Goal: Task Accomplishment & Management: Use online tool/utility

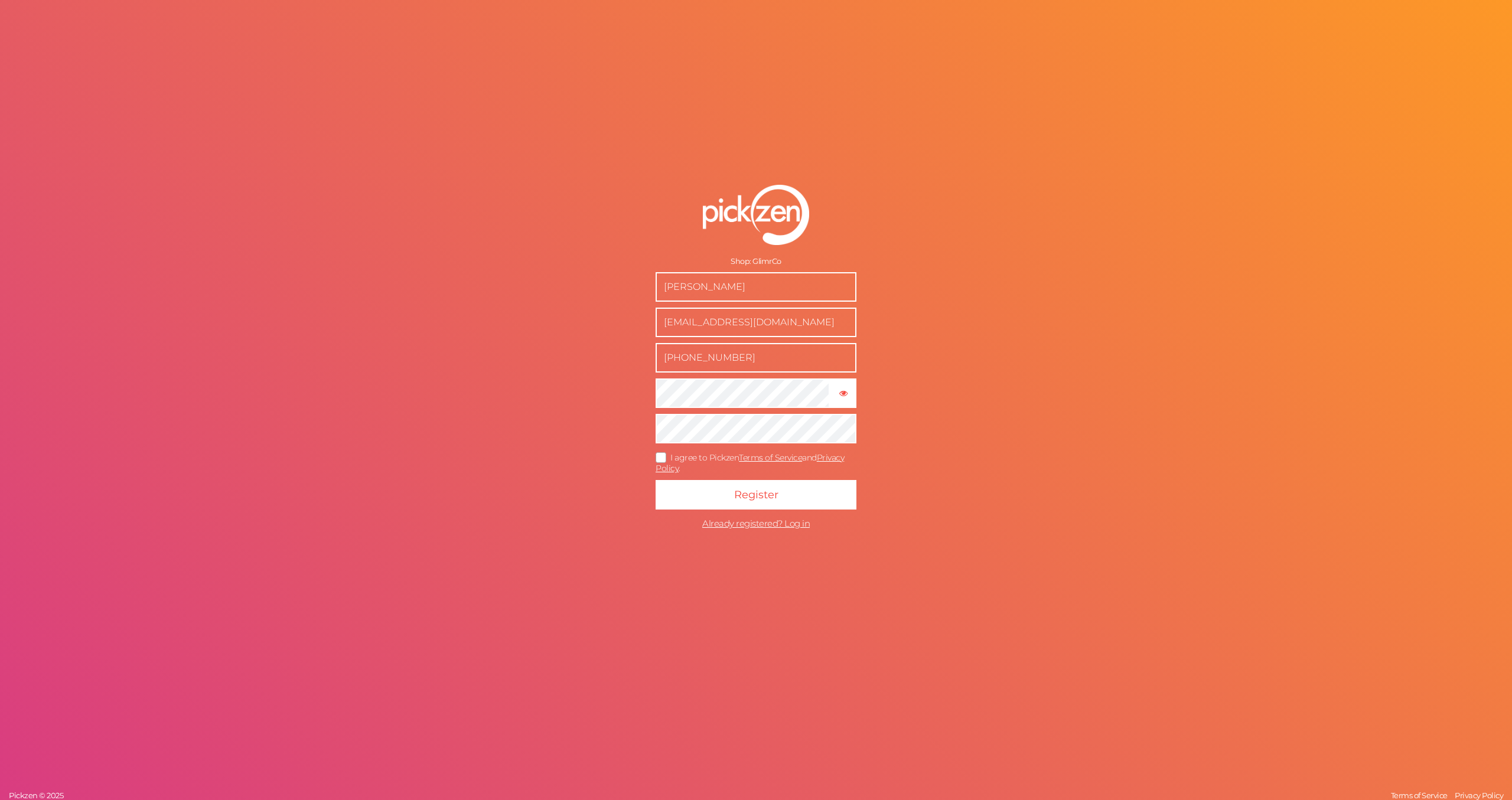
click at [667, 454] on icon at bounding box center [661, 457] width 19 height 7
click at [0, 0] on input "I agree to Pickzen Terms of Service and Privacy Policy ." at bounding box center [0, 0] width 0 height 0
click at [692, 491] on button "Register" at bounding box center [755, 494] width 201 height 30
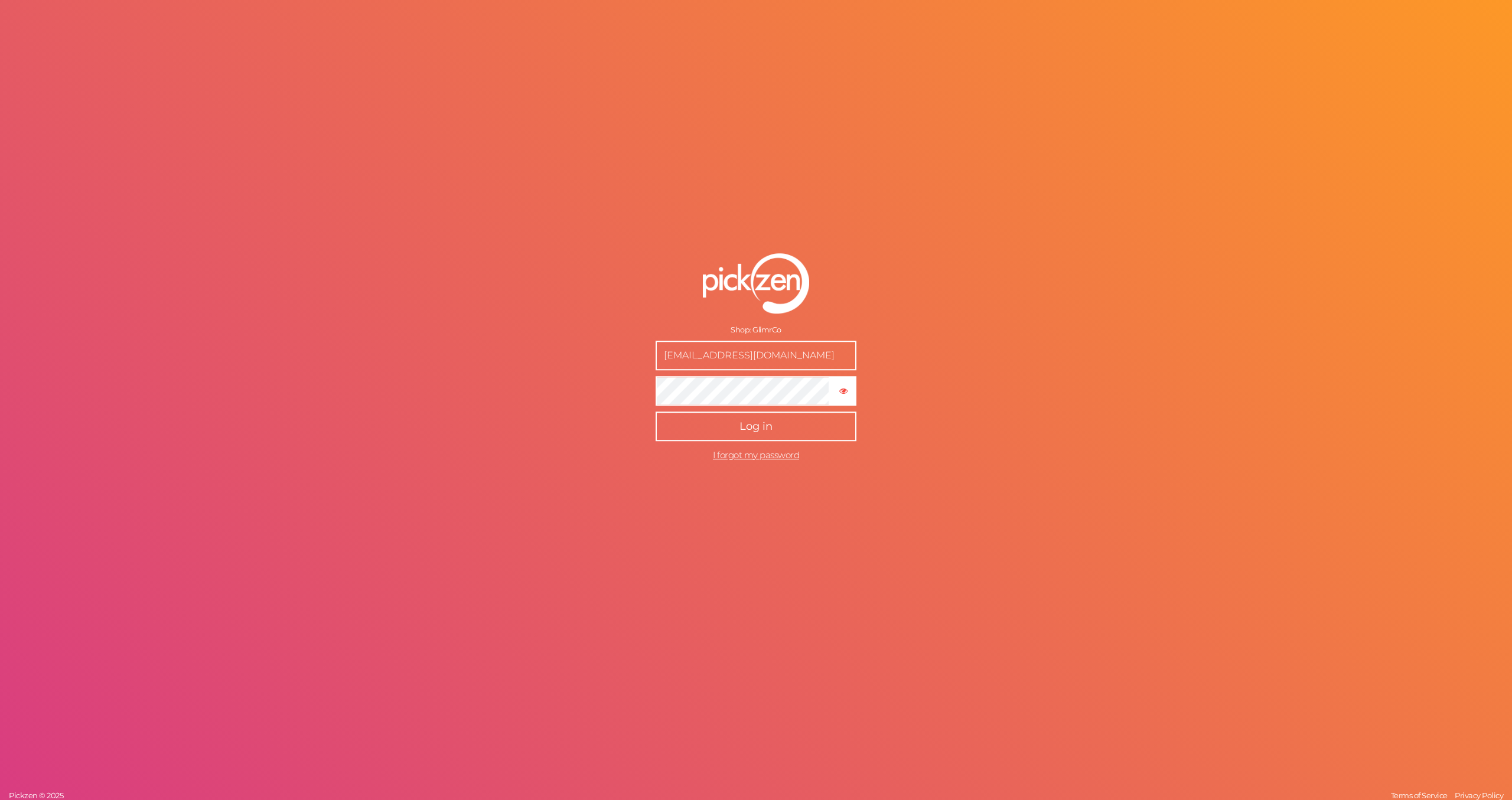
click at [794, 432] on button "Log in" at bounding box center [755, 426] width 201 height 30
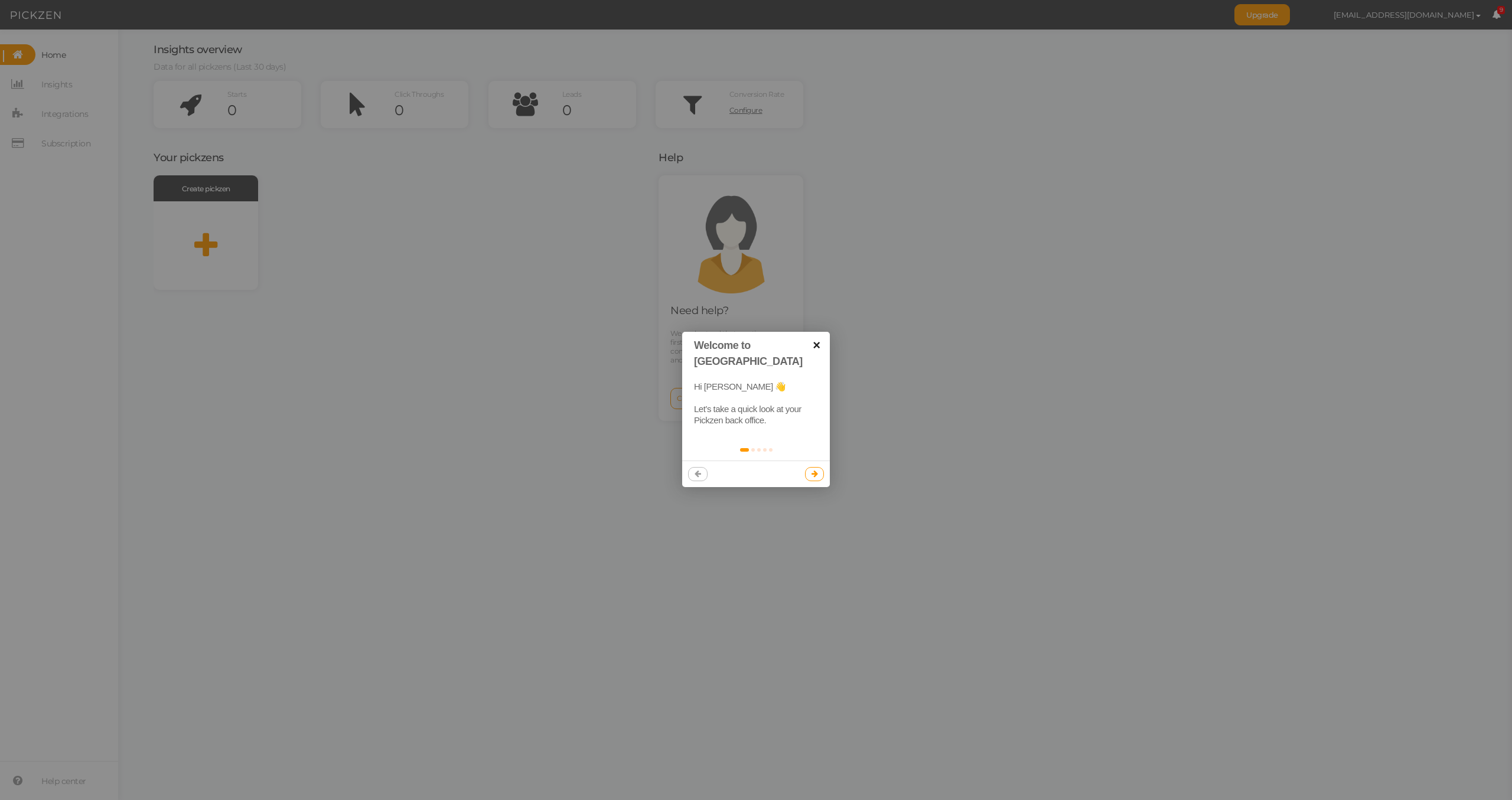
click at [815, 344] on link "×" at bounding box center [817, 345] width 27 height 27
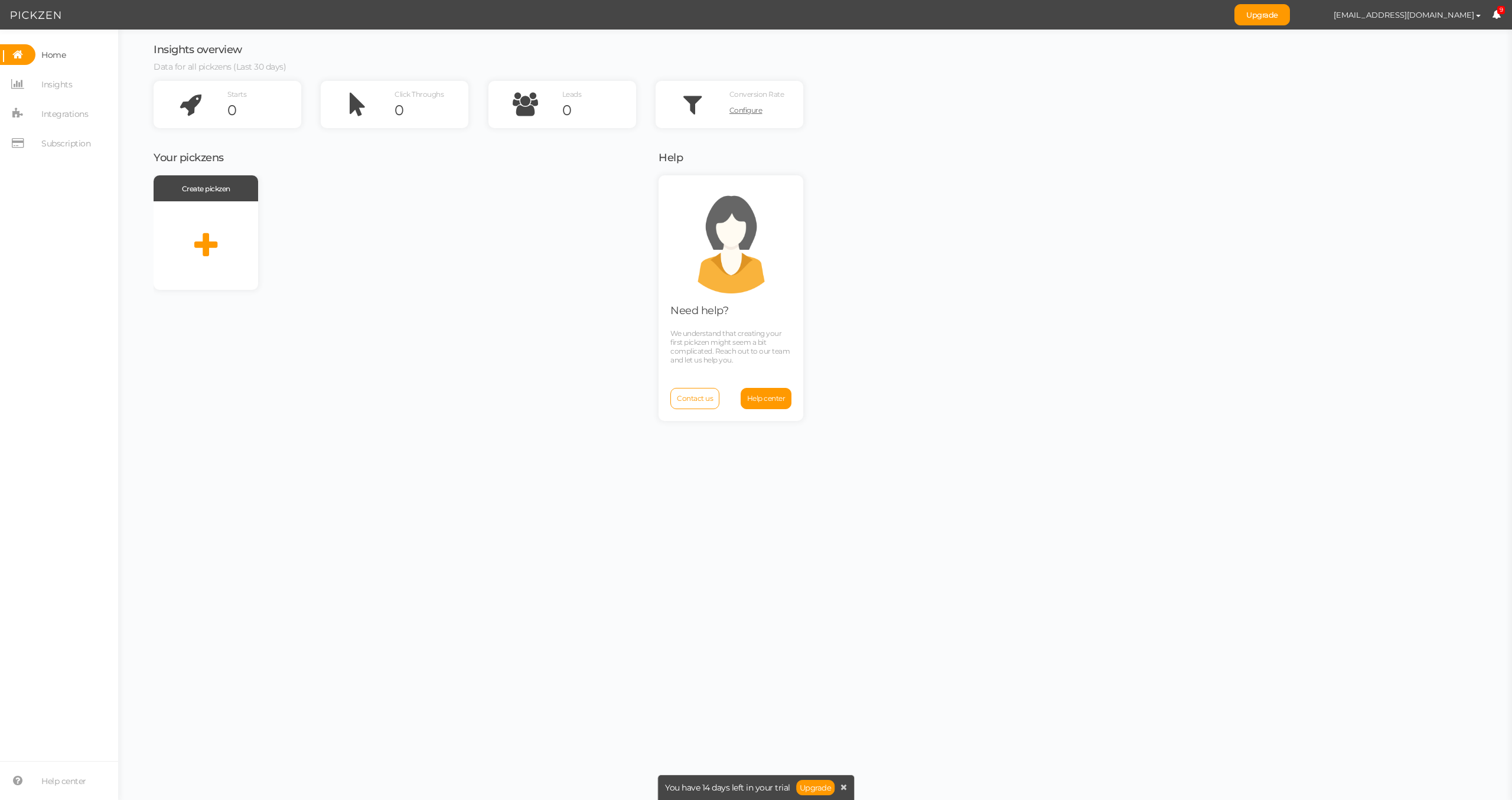
click at [404, 286] on div "Create pickzen" at bounding box center [398, 232] width 490 height 115
click at [197, 237] on icon at bounding box center [205, 246] width 23 height 30
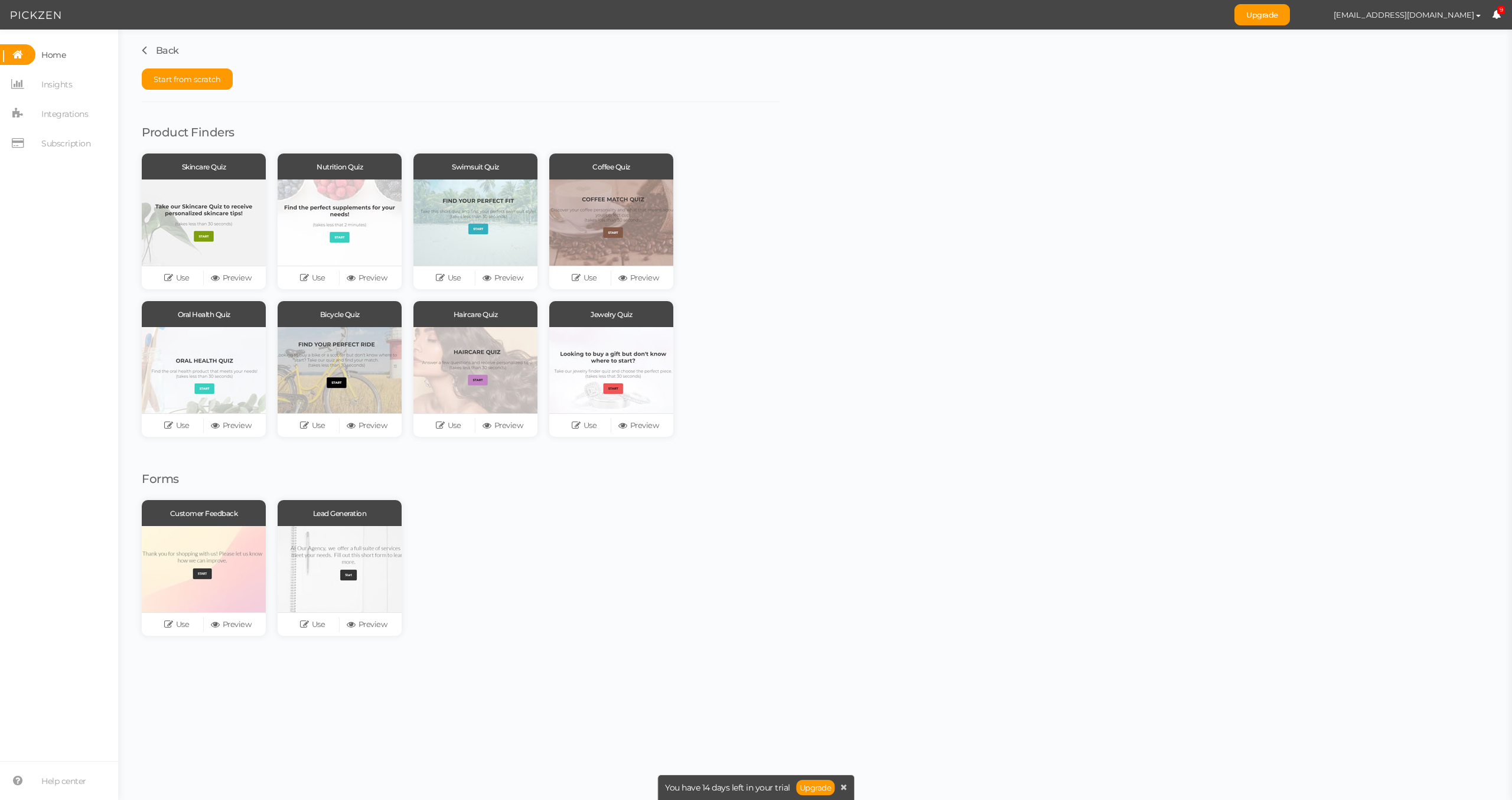
click at [786, 263] on div "Back Start from scratch Product Finders Skincare Quiz Use Preview Nutrition Qui…" at bounding box center [815, 344] width 1394 height 630
click at [484, 421] on icon at bounding box center [489, 426] width 12 height 9
click at [453, 423] on link "Use" at bounding box center [448, 426] width 54 height 16
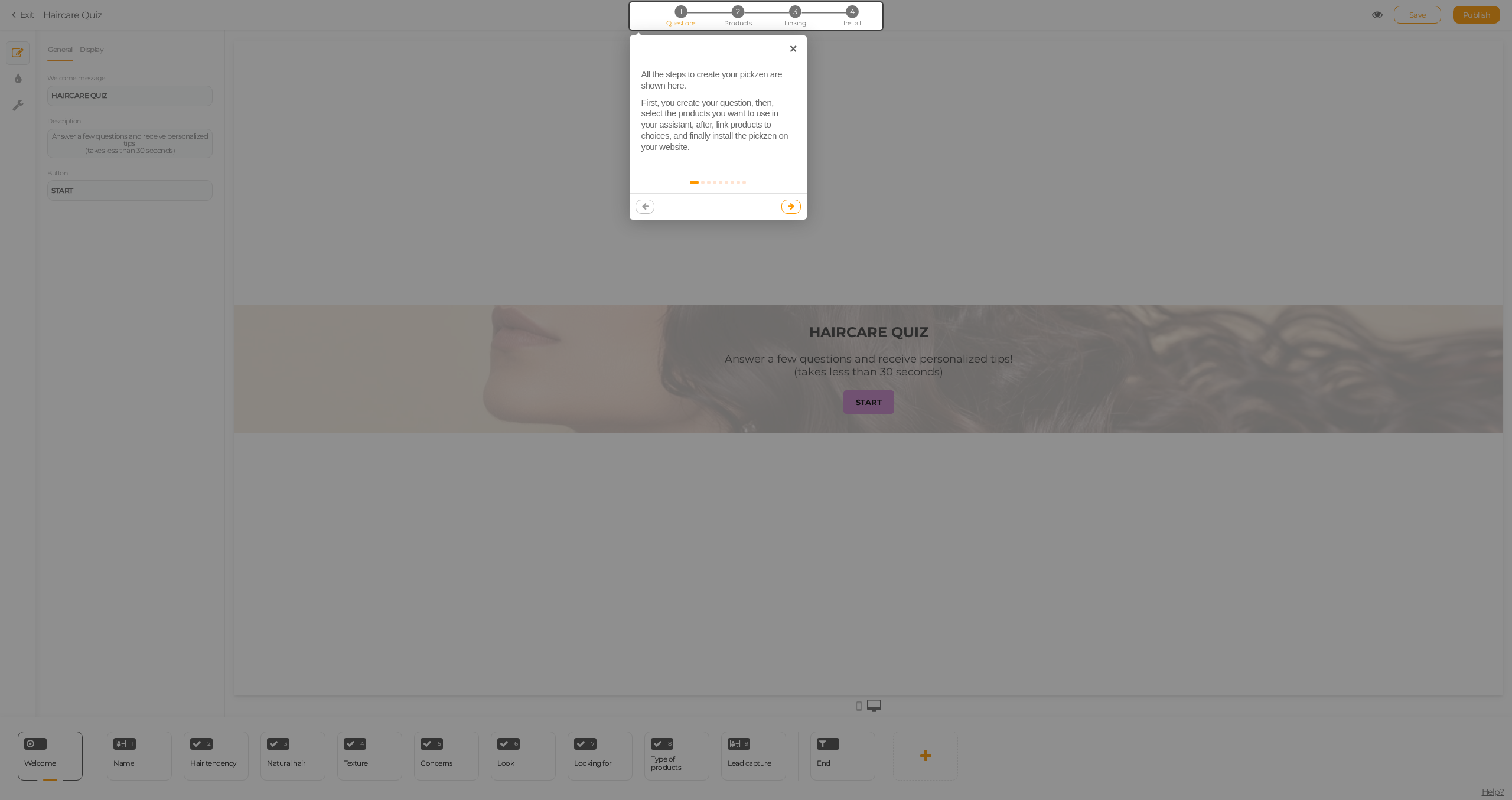
click at [787, 207] on link at bounding box center [791, 206] width 19 height 14
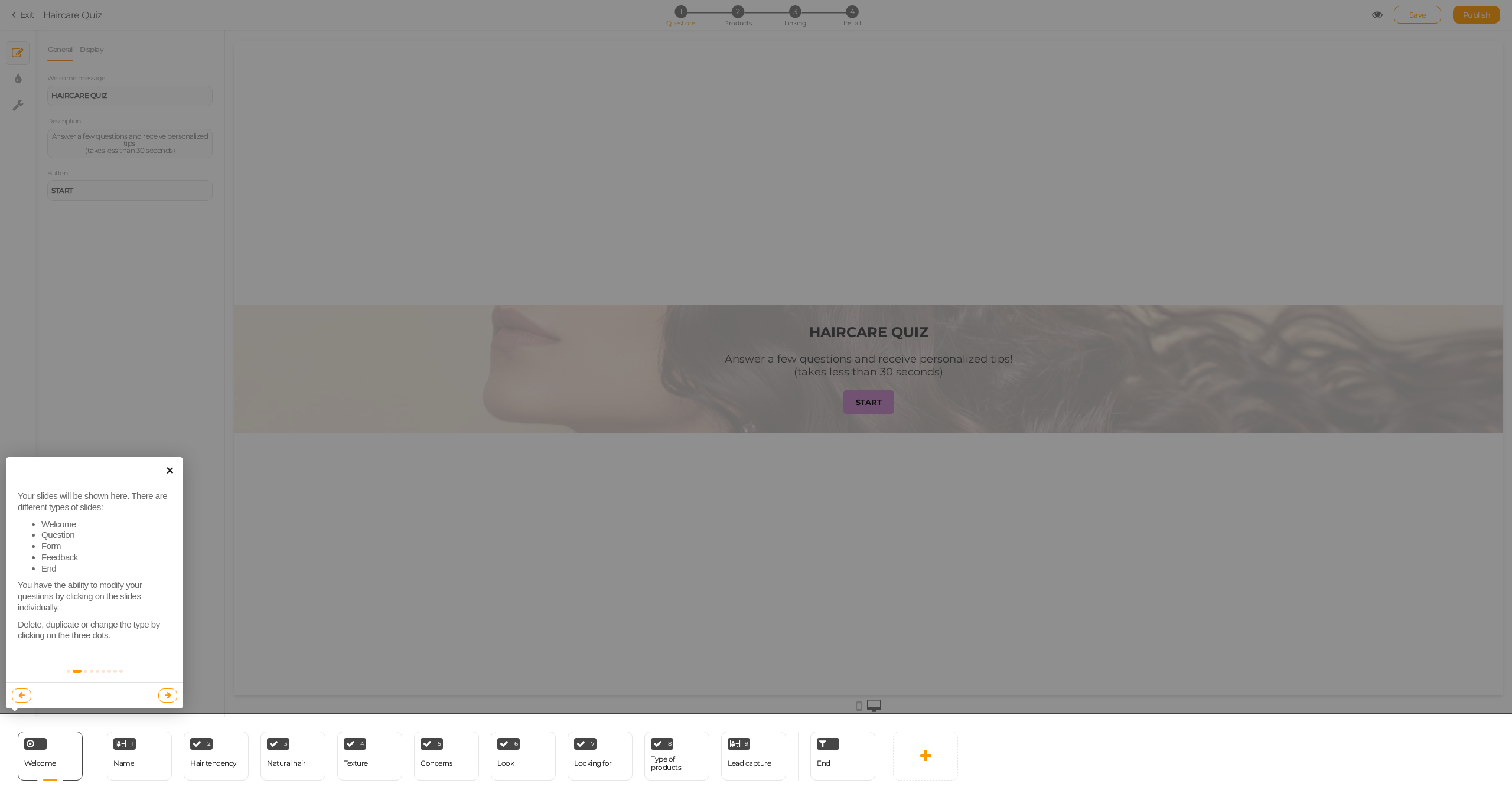
click at [167, 469] on link "×" at bounding box center [170, 470] width 27 height 27
